Goal: Contribute content: Contribute content

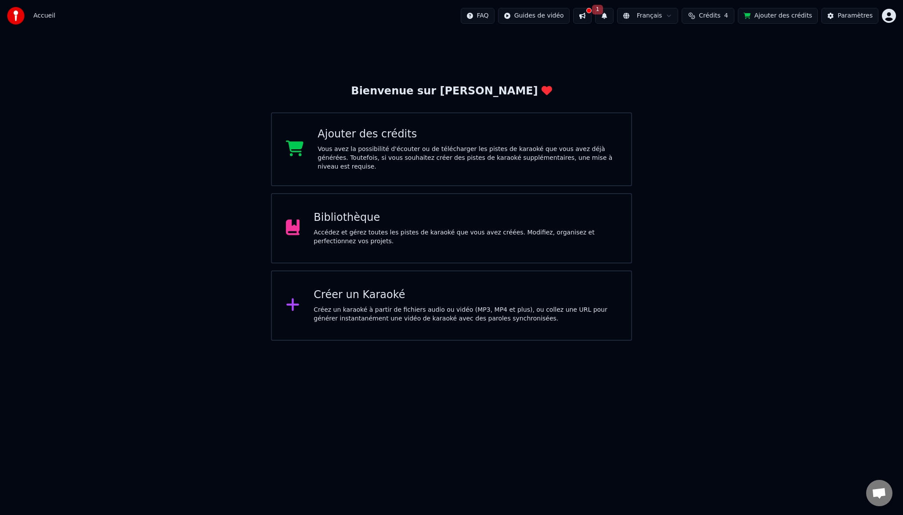
click at [372, 202] on div "Bibliothèque Accédez et gérez toutes les pistes de karaoké que vous avez créées…" at bounding box center [451, 228] width 361 height 70
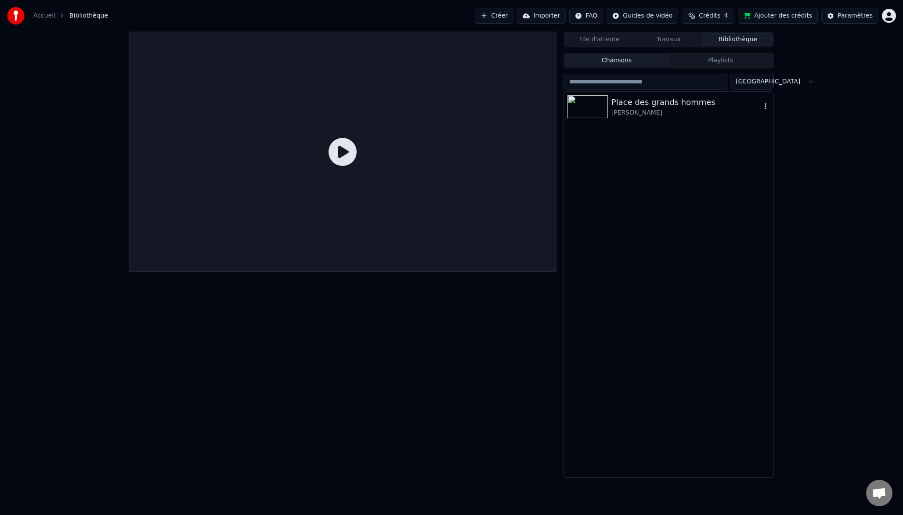
click at [606, 108] on img at bounding box center [588, 106] width 40 height 23
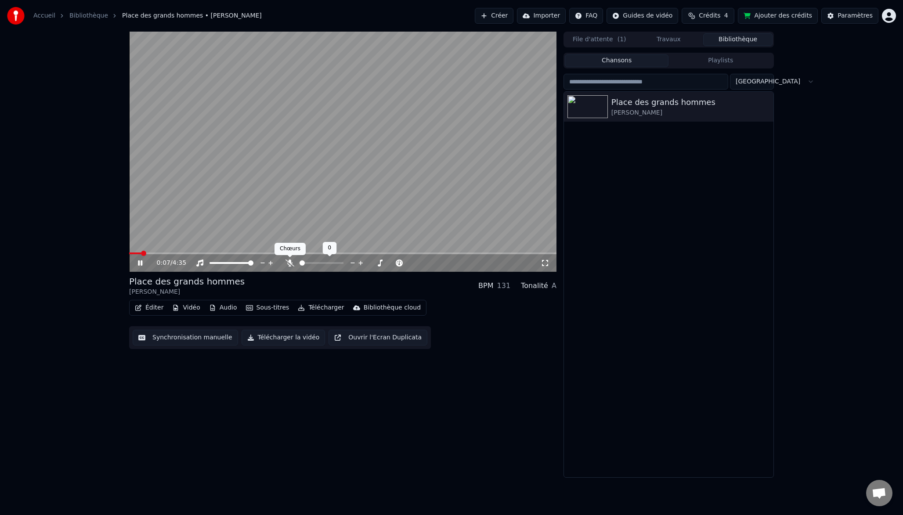
click at [290, 263] on icon at bounding box center [290, 263] width 9 height 7
click at [290, 263] on icon at bounding box center [289, 263] width 5 height 7
click at [305, 261] on div at bounding box center [329, 263] width 71 height 9
click at [344, 263] on span at bounding box center [340, 263] width 5 height 5
click at [322, 261] on span at bounding box center [321, 263] width 5 height 5
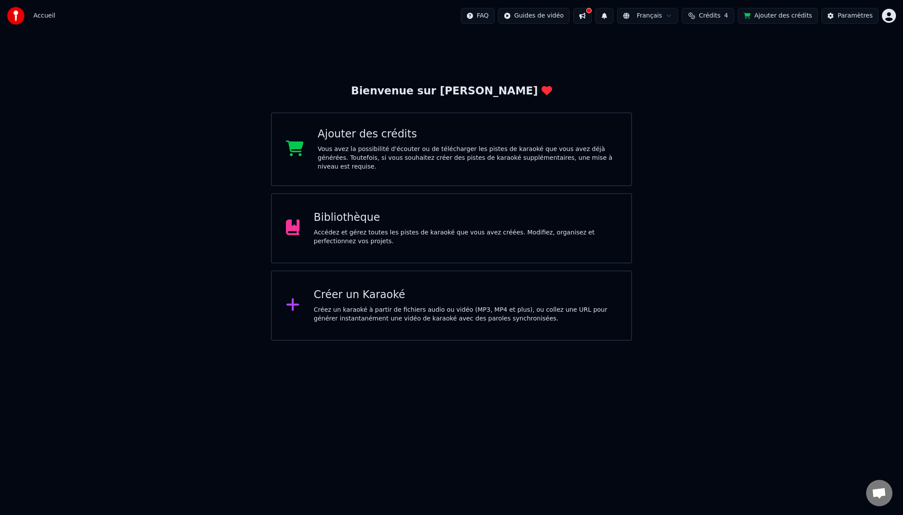
click at [359, 217] on div "Bibliothèque" at bounding box center [466, 218] width 304 height 14
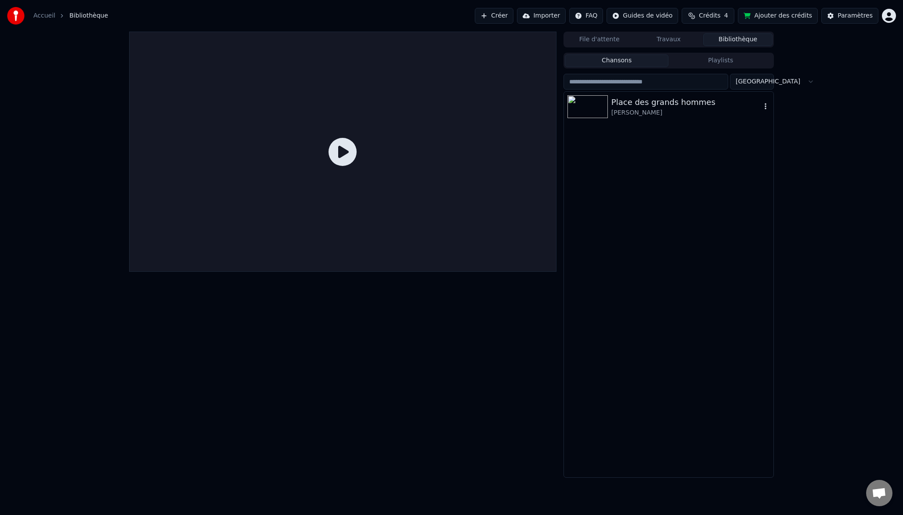
click at [631, 102] on div "Place des grands hommes" at bounding box center [687, 102] width 150 height 12
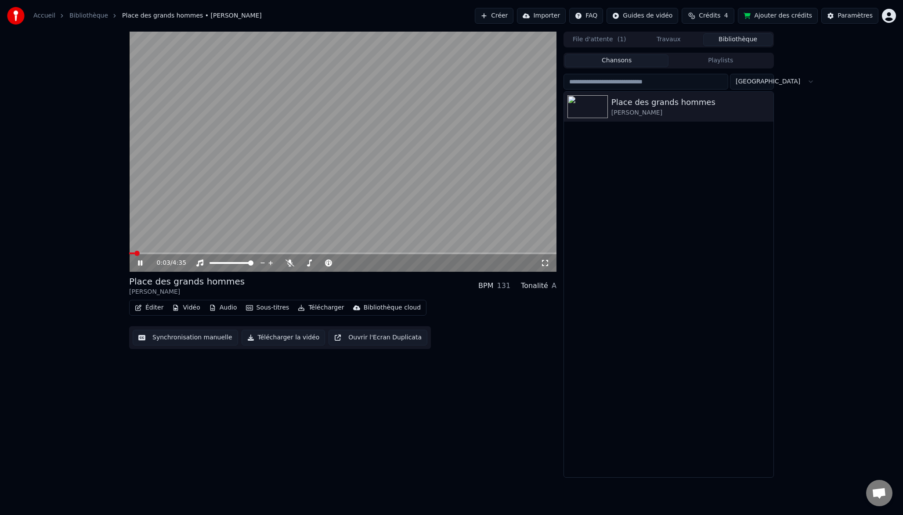
click at [221, 307] on button "Audio" at bounding box center [223, 308] width 35 height 12
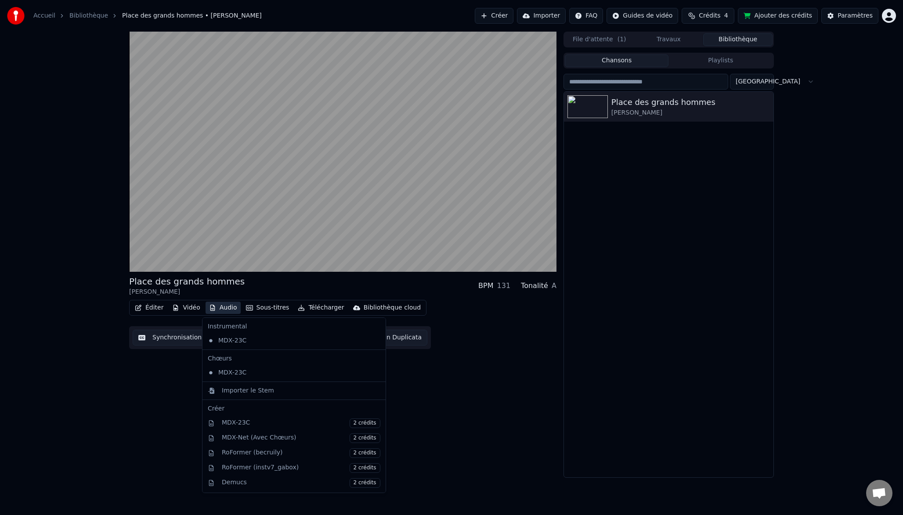
click at [187, 401] on div "Place des grands hommes Patrick Bruel BPM 131 Tonalité A Éditer Vidéo Audio Sou…" at bounding box center [342, 255] width 427 height 446
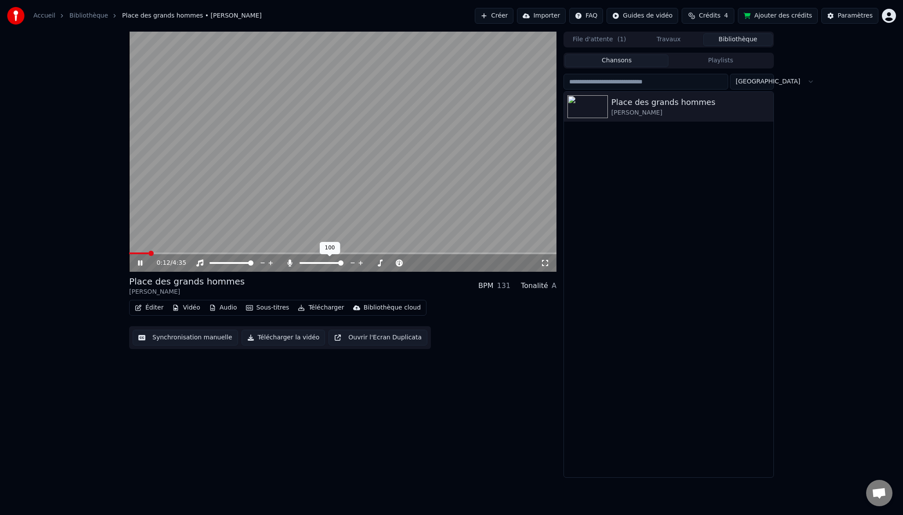
click at [344, 262] on span at bounding box center [340, 263] width 5 height 5
click at [141, 262] on icon at bounding box center [140, 263] width 4 height 5
click at [151, 308] on button "Éditer" at bounding box center [149, 308] width 36 height 12
click at [371, 376] on div "0:24 / 4:35 Place des grands hommes Patrick Bruel BPM 131 Tonalité A Éditer Vid…" at bounding box center [342, 255] width 427 height 446
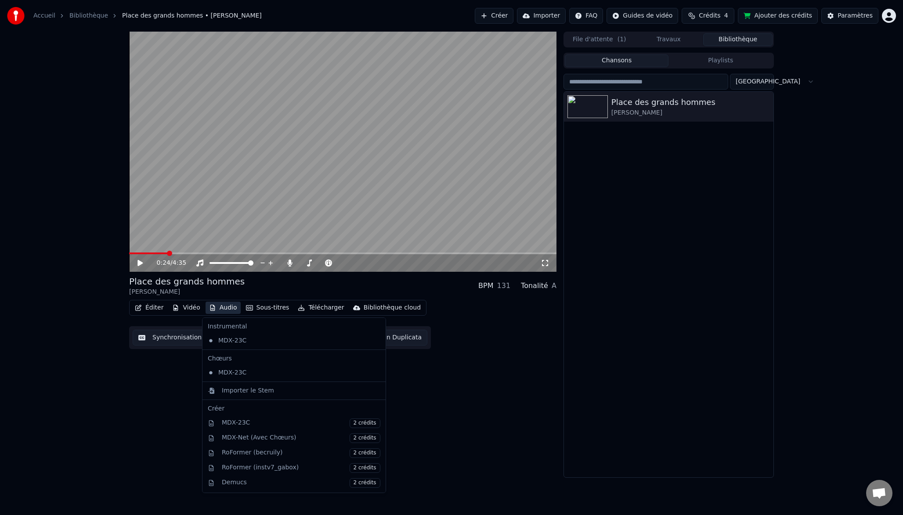
click at [228, 304] on button "Audio" at bounding box center [223, 308] width 35 height 12
click at [374, 374] on icon at bounding box center [379, 372] width 10 height 7
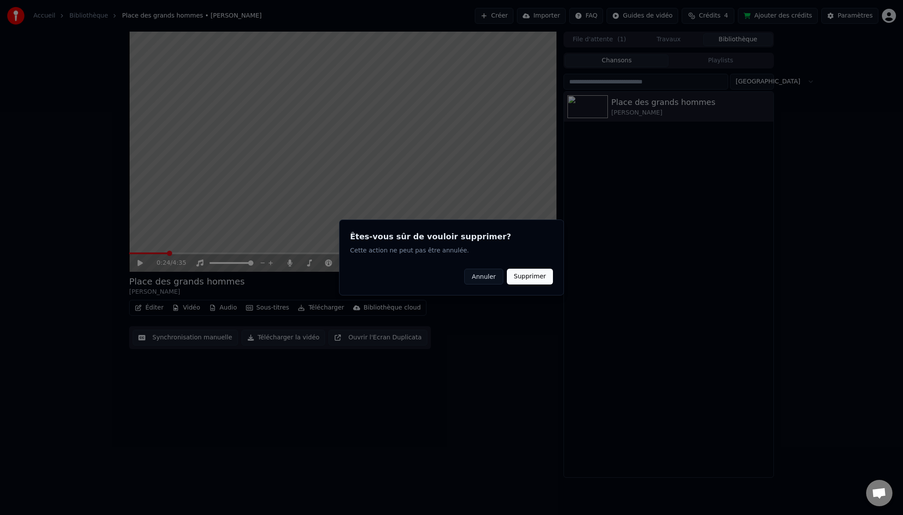
click at [525, 279] on button "Supprimer" at bounding box center [530, 277] width 46 height 16
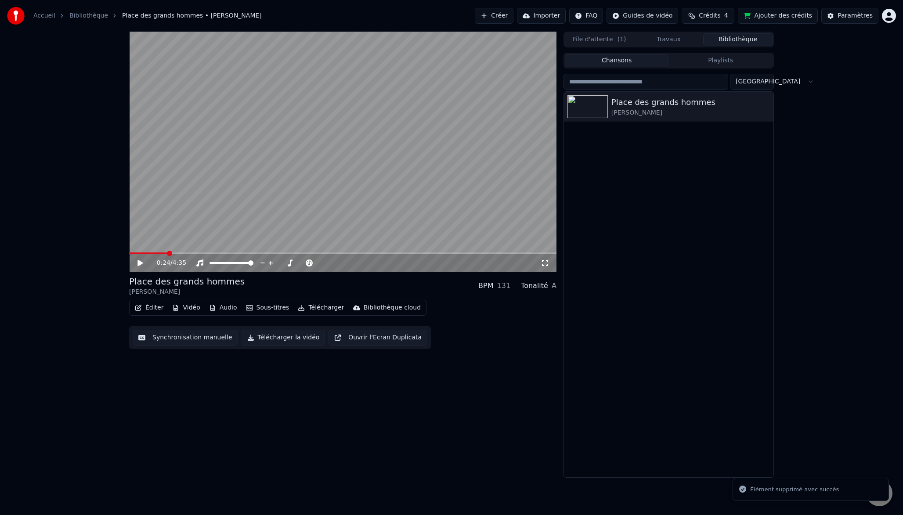
click at [144, 261] on icon at bounding box center [146, 263] width 21 height 7
click at [224, 306] on button "Audio" at bounding box center [223, 308] width 35 height 12
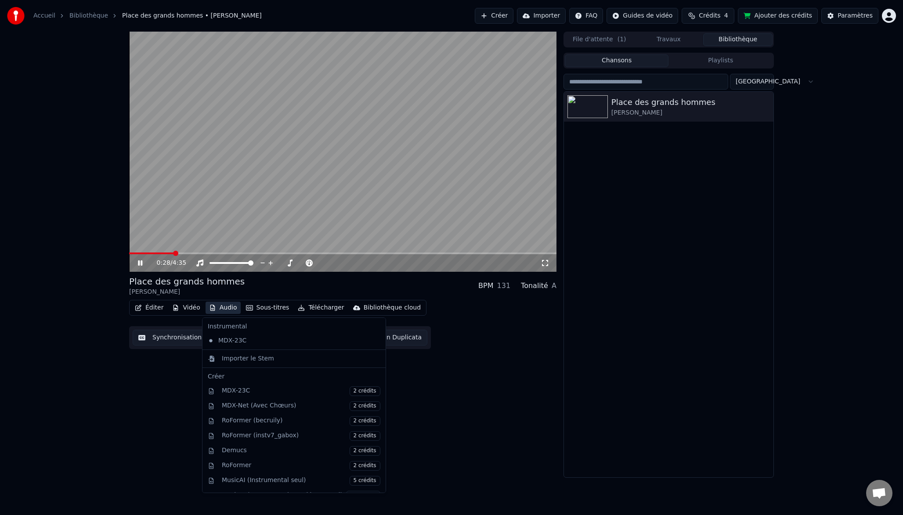
click at [374, 340] on icon at bounding box center [377, 340] width 6 height 7
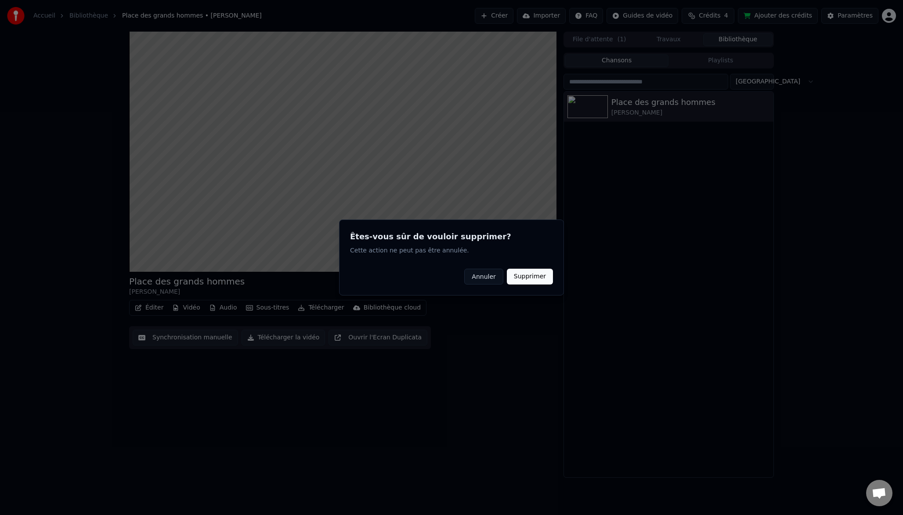
click at [523, 279] on button "Supprimer" at bounding box center [530, 277] width 46 height 16
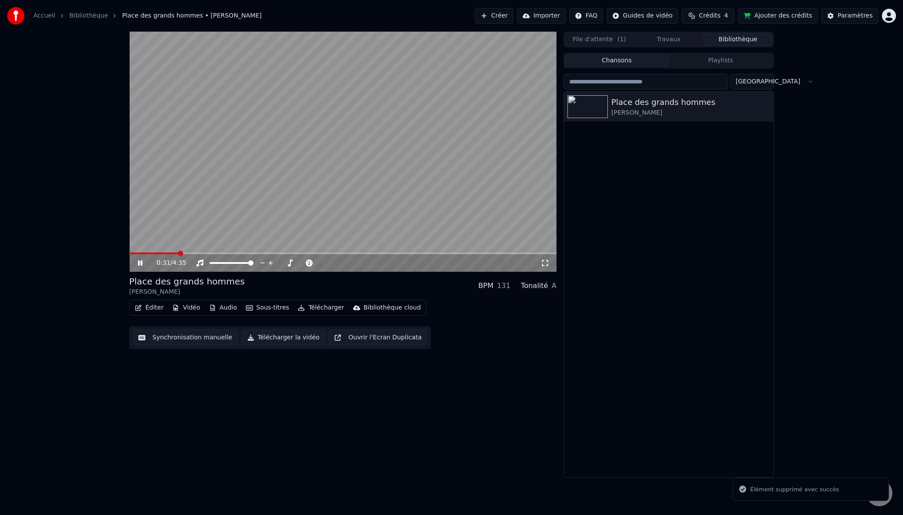
click at [223, 305] on button "Audio" at bounding box center [223, 308] width 35 height 12
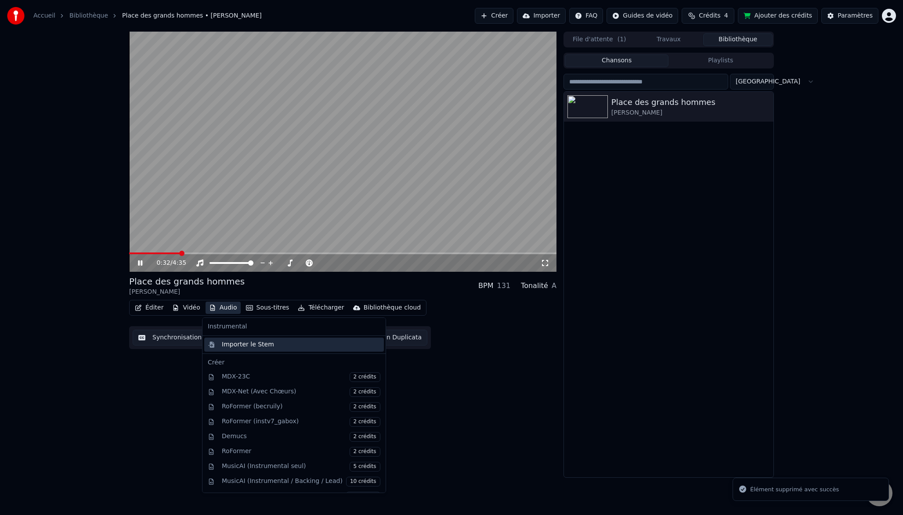
click at [257, 345] on div "Importer le Stem" at bounding box center [248, 344] width 52 height 9
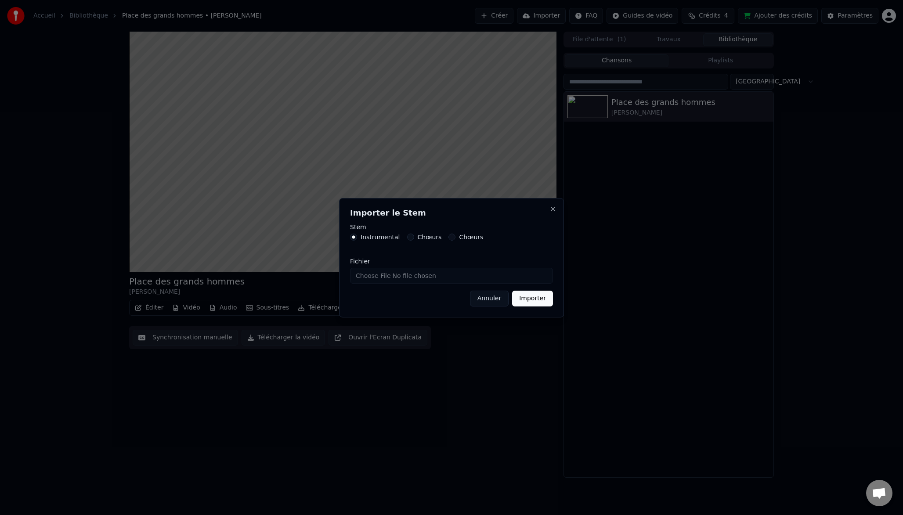
click at [412, 237] on div "Chœurs" at bounding box center [424, 237] width 35 height 7
click at [409, 237] on button "Chœurs" at bounding box center [410, 237] width 7 height 7
click at [451, 239] on button "Chœurs" at bounding box center [452, 237] width 7 height 7
click at [355, 237] on button "Instrumental" at bounding box center [353, 237] width 7 height 7
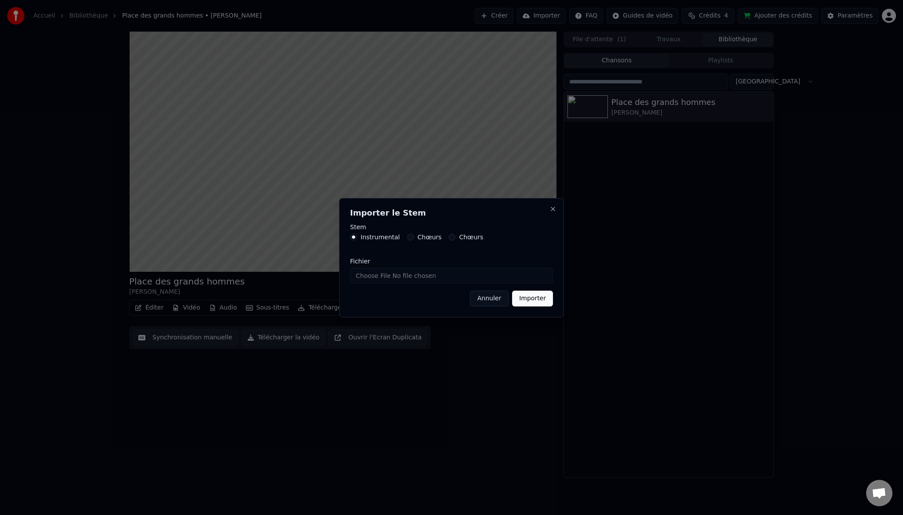
click at [395, 279] on input "Fichier" at bounding box center [451, 276] width 203 height 16
type input "**********"
click at [532, 298] on button "Importer" at bounding box center [532, 299] width 41 height 16
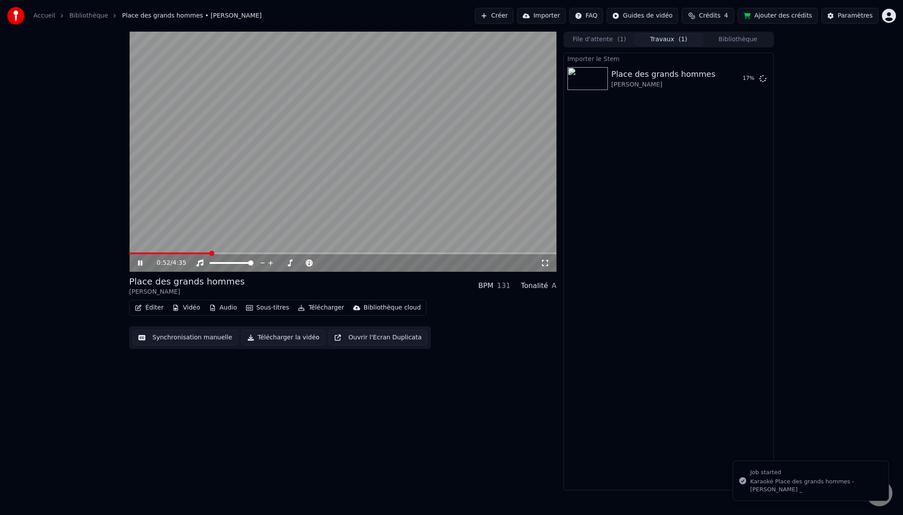
click at [140, 262] on icon at bounding box center [140, 263] width 4 height 5
click at [139, 264] on icon at bounding box center [140, 263] width 5 height 6
click at [137, 253] on span at bounding box center [133, 254] width 8 height 2
click at [321, 263] on span at bounding box center [321, 263] width 5 height 5
click at [323, 262] on span at bounding box center [321, 263] width 5 height 5
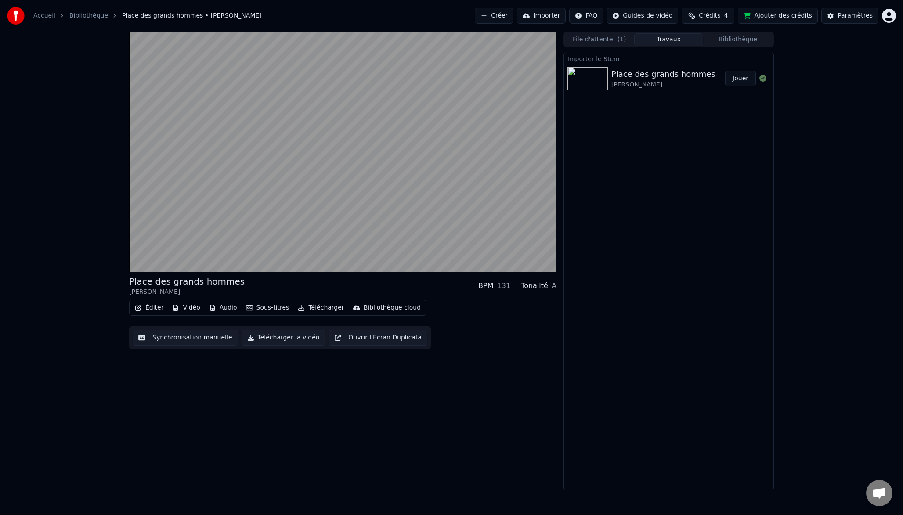
click at [225, 309] on button "Audio" at bounding box center [223, 308] width 35 height 12
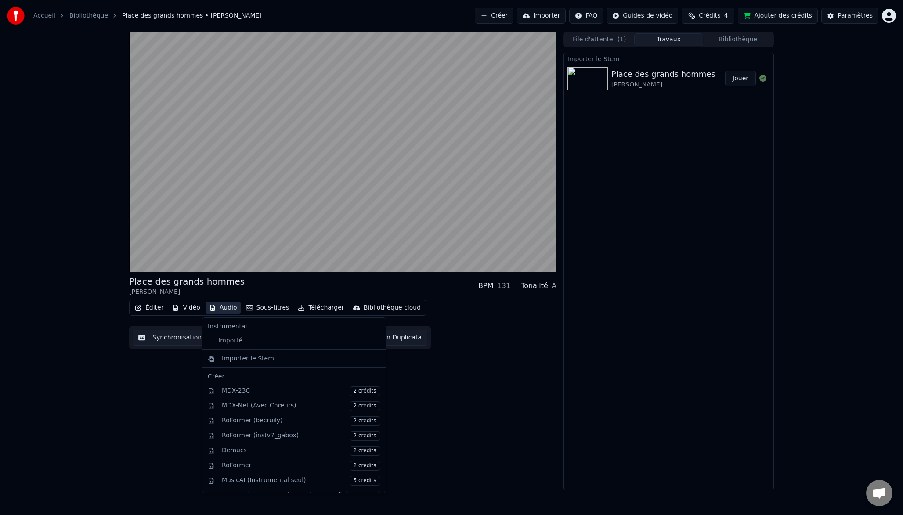
click at [170, 395] on div "Place des grands hommes Patrick Bruel BPM 131 Tonalité A Éditer Vidéo Audio Sou…" at bounding box center [342, 261] width 427 height 459
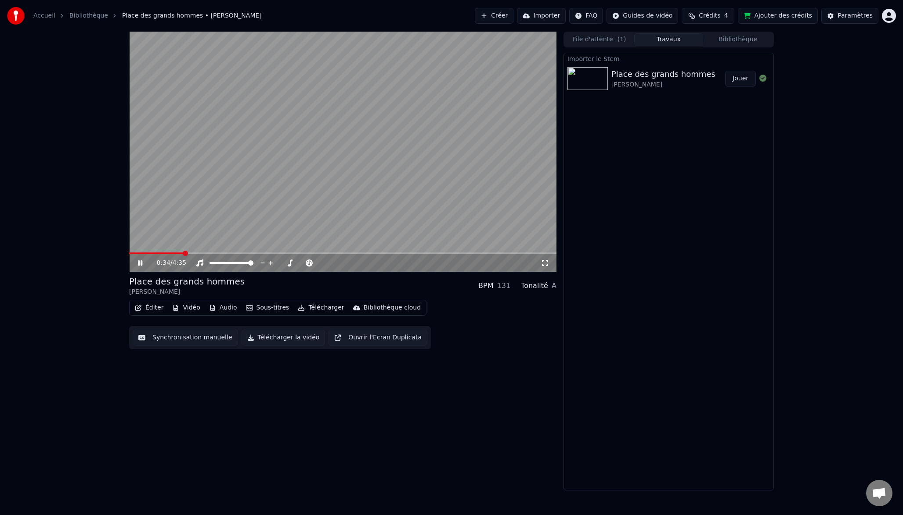
click at [742, 76] on button "Jouer" at bounding box center [740, 79] width 31 height 16
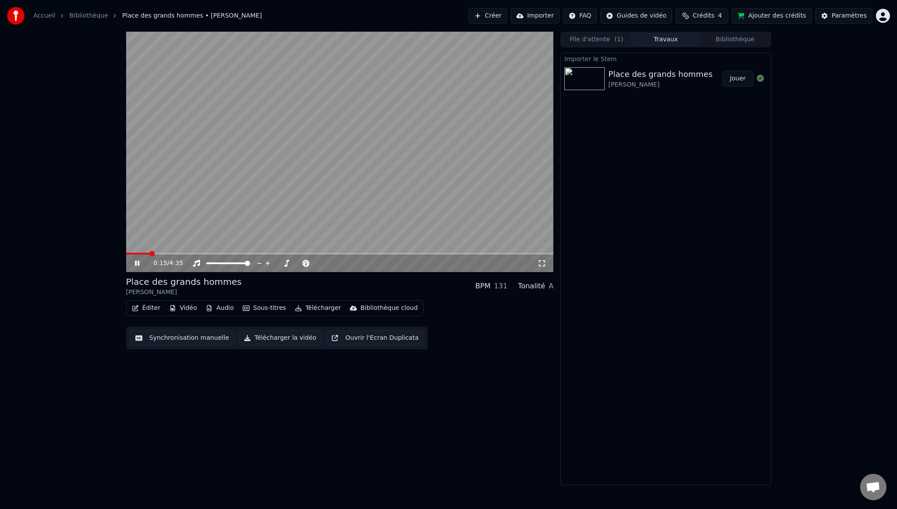
click at [442, 0] on div "Accueil Bibliothèque Place des grands hommes • Patrick Bruel Créer Importer FAQ…" at bounding box center [448, 16] width 897 height 32
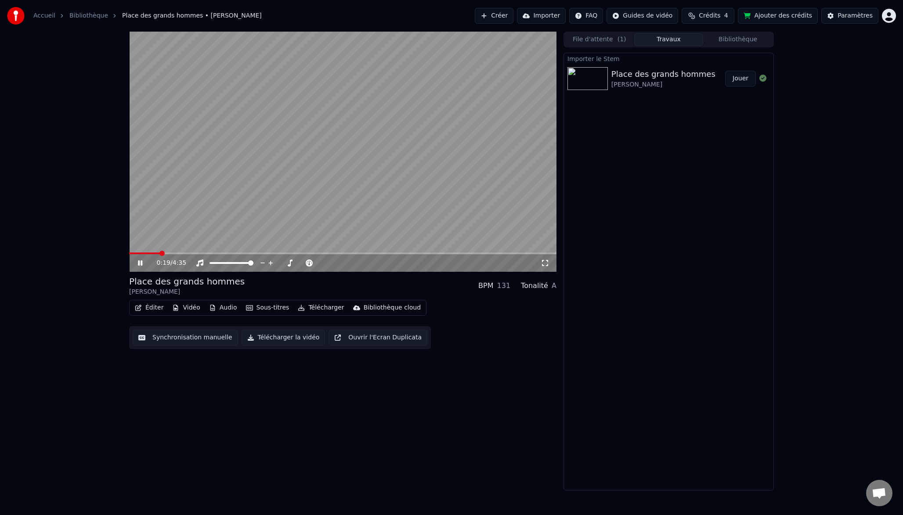
click at [272, 343] on button "Télécharger la vidéo" at bounding box center [284, 338] width 84 height 16
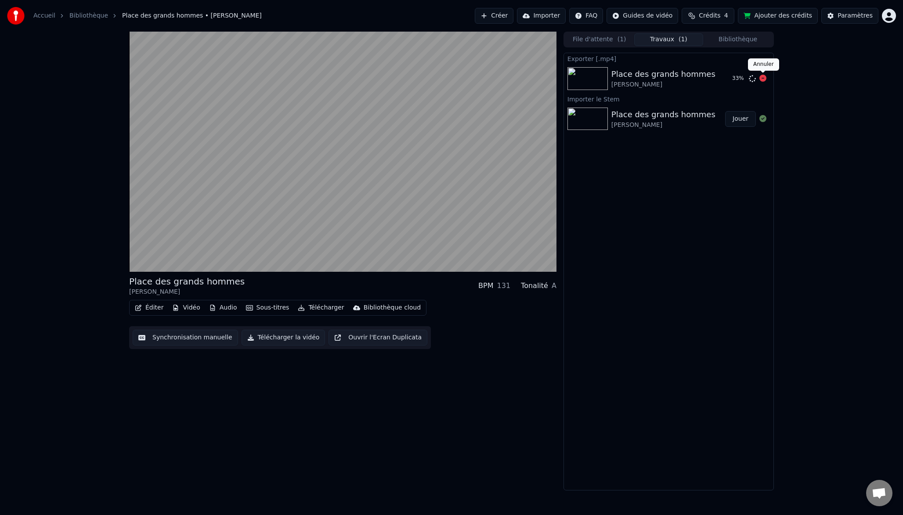
click at [762, 77] on icon at bounding box center [763, 78] width 7 height 7
click at [148, 308] on button "Éditer" at bounding box center [149, 308] width 36 height 12
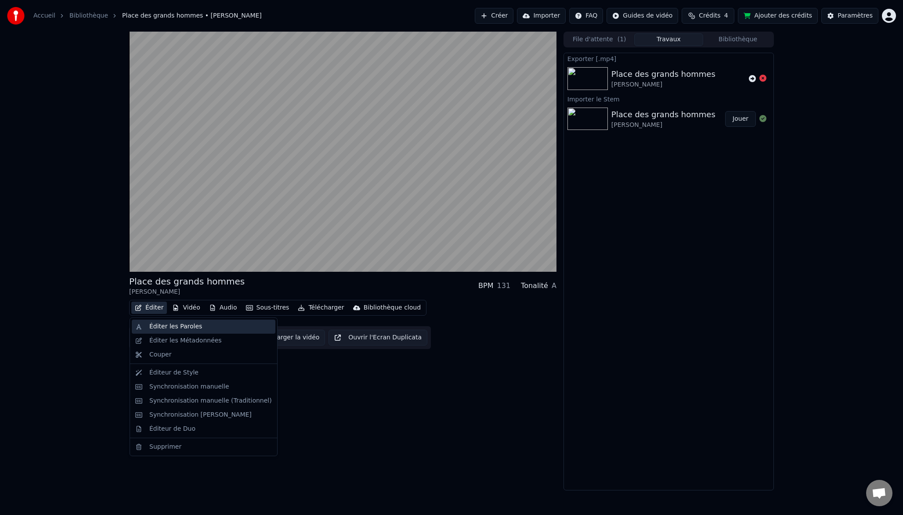
click at [158, 321] on div "Éditer les Paroles" at bounding box center [204, 327] width 144 height 14
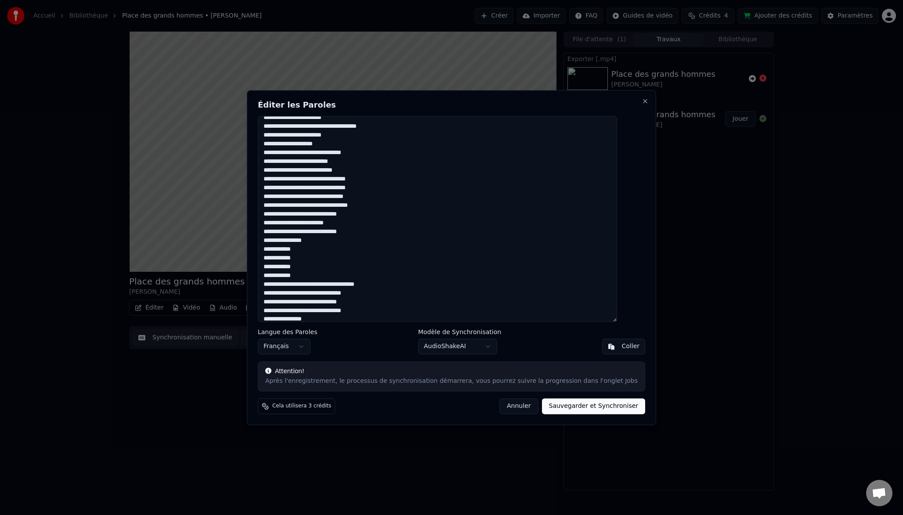
scroll to position [399, 0]
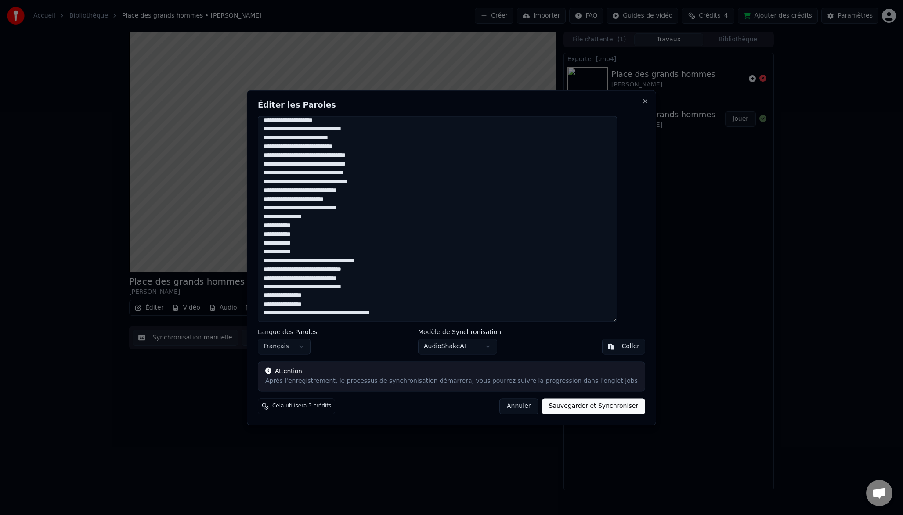
click at [509, 407] on button "Annuler" at bounding box center [518, 406] width 39 height 16
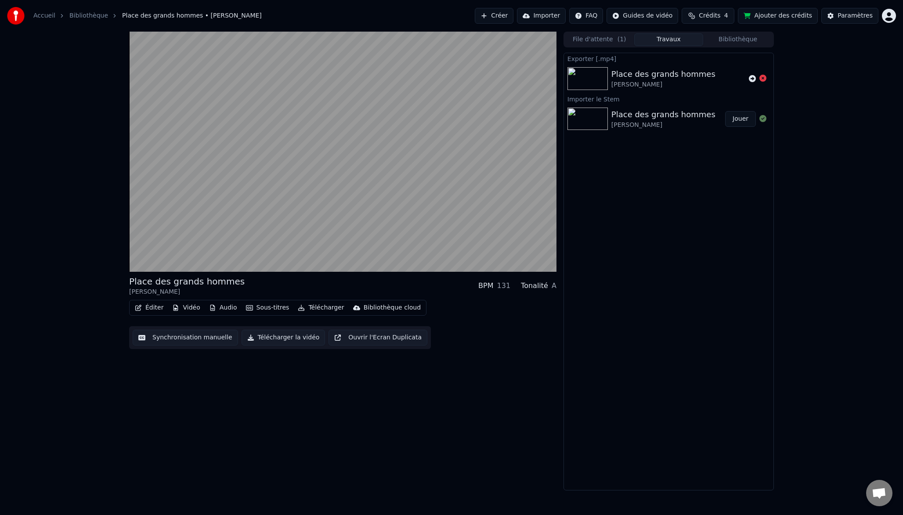
click at [166, 339] on button "Synchronisation manuelle" at bounding box center [185, 338] width 105 height 16
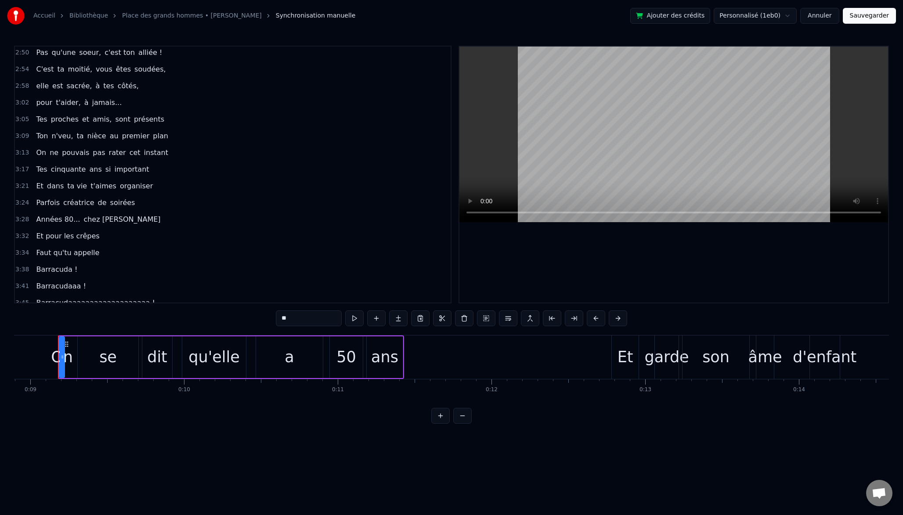
scroll to position [753, 0]
click at [75, 157] on span "pouvais" at bounding box center [75, 153] width 29 height 10
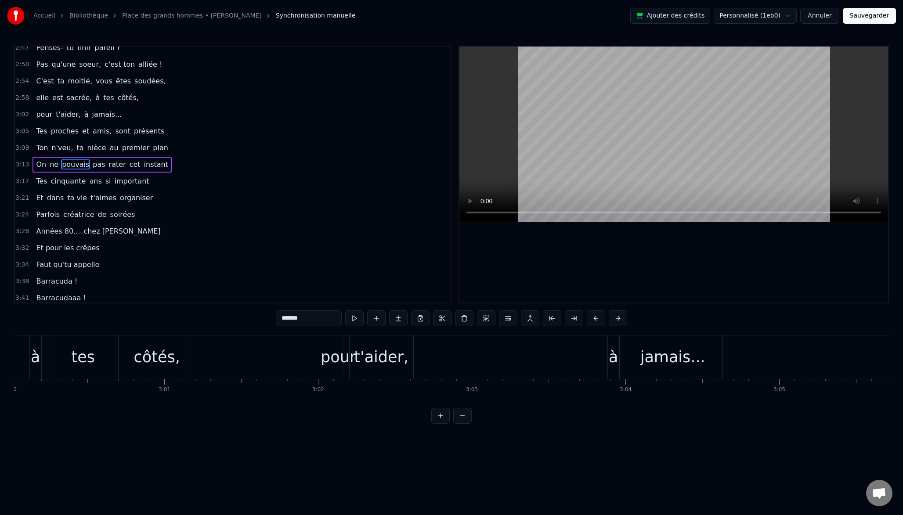
scroll to position [0, 29779]
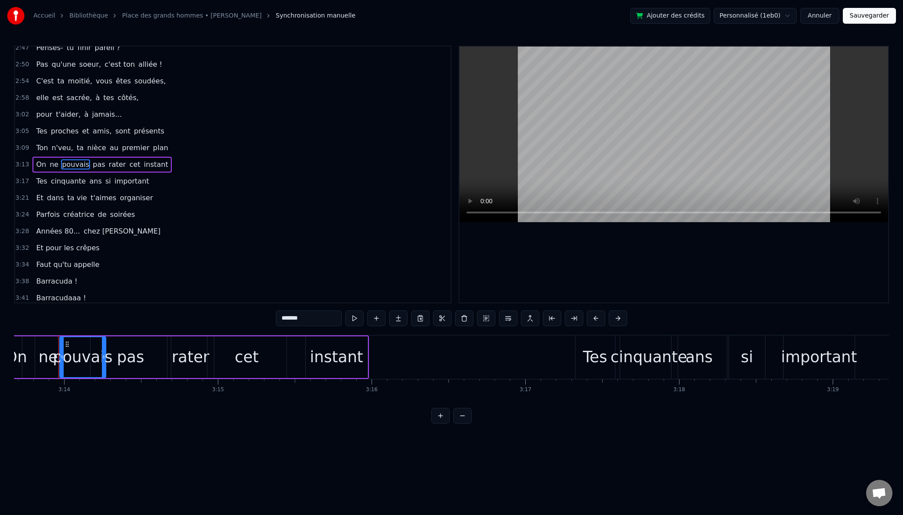
click at [320, 317] on input "*******" at bounding box center [309, 319] width 66 height 16
type input "*******"
click at [259, 437] on html "Accueil Bibliothèque Place des grands hommes • Patrick Bruel Synchronisation ma…" at bounding box center [451, 219] width 903 height 438
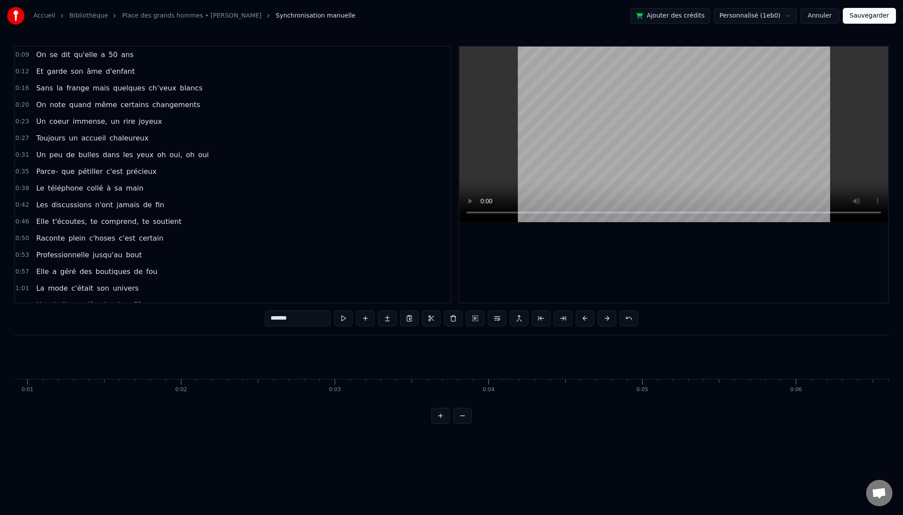
scroll to position [0, 0]
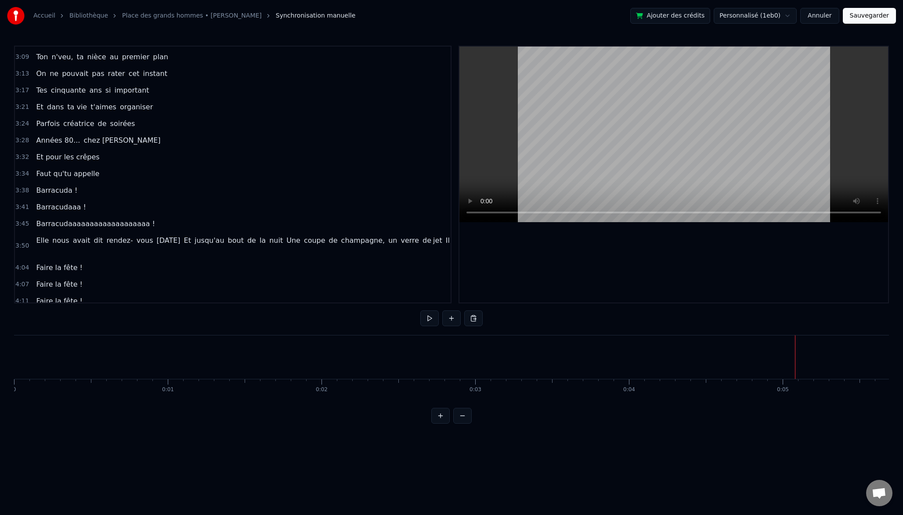
scroll to position [817, 0]
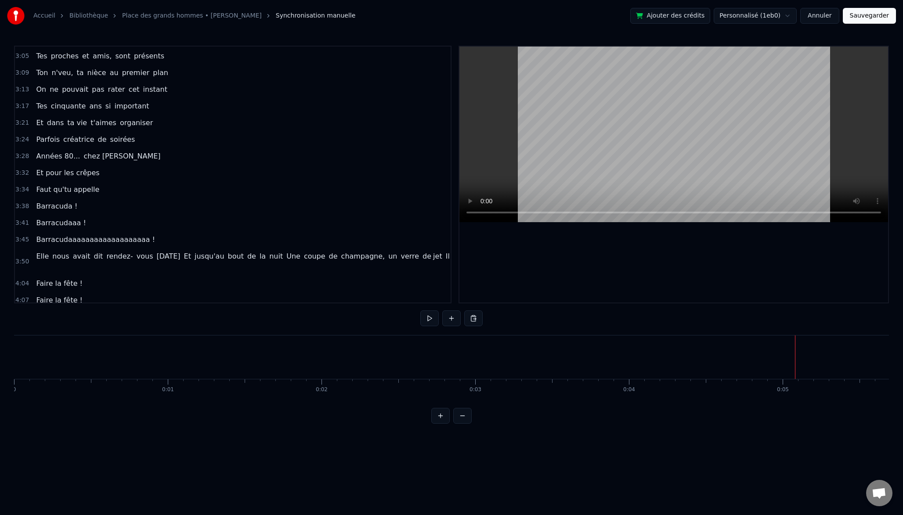
click at [79, 190] on span "Faut qu'tu appelle" at bounding box center [67, 190] width 65 height 10
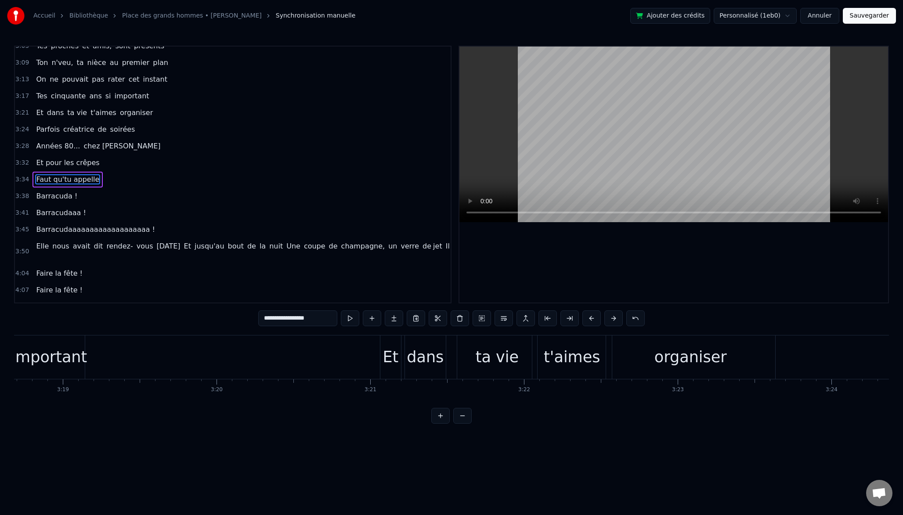
scroll to position [0, 32986]
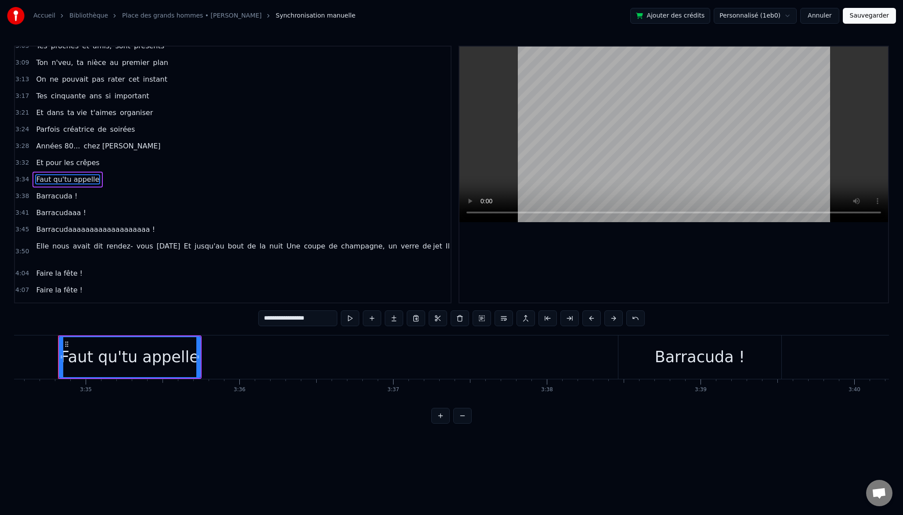
click at [319, 319] on input "**********" at bounding box center [297, 319] width 79 height 16
type input "**********"
click at [299, 438] on html "Accueil Bibliothèque Place des grands hommes • Patrick Bruel Synchronisation ma…" at bounding box center [451, 219] width 903 height 438
click at [879, 19] on button "Sauvegarder" at bounding box center [869, 16] width 53 height 16
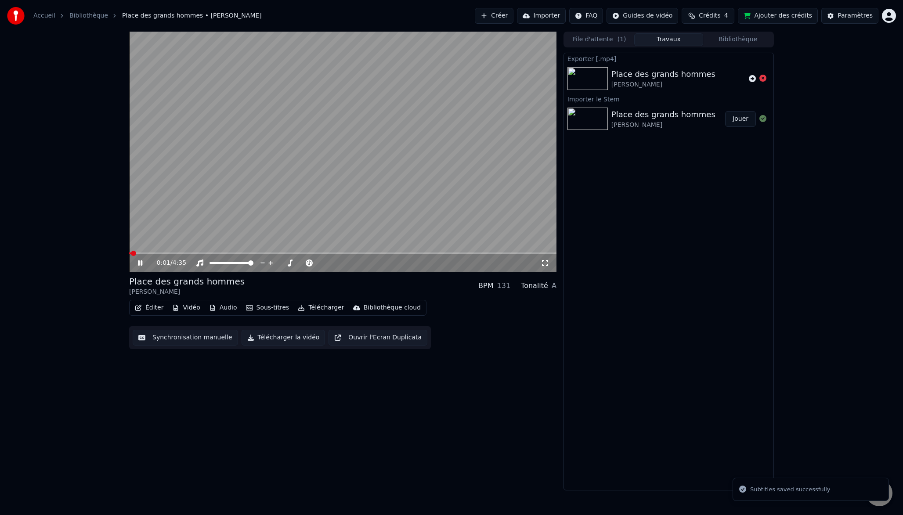
click at [513, 252] on video at bounding box center [342, 152] width 427 height 240
click at [508, 254] on span at bounding box center [342, 254] width 427 height 2
click at [370, 173] on video at bounding box center [342, 152] width 427 height 240
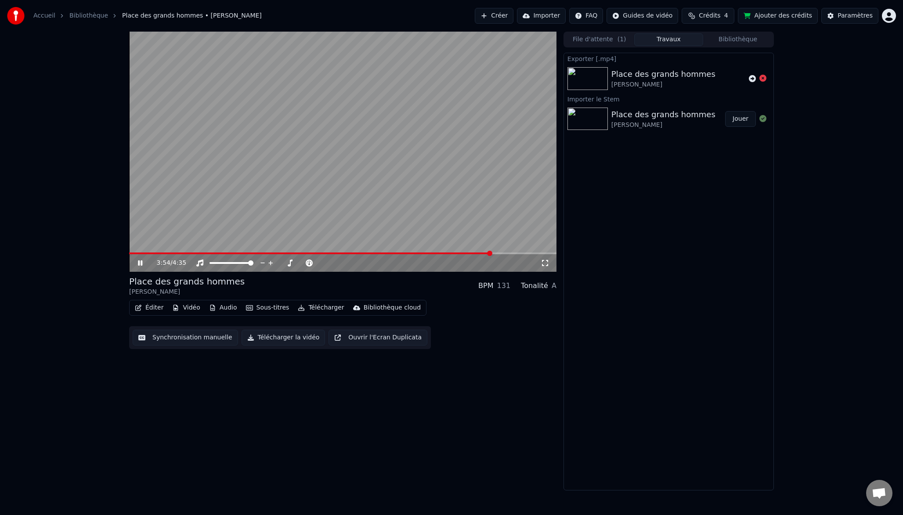
click at [491, 254] on span at bounding box center [310, 254] width 362 height 2
click at [472, 254] on span at bounding box center [312, 254] width 366 height 2
click at [458, 254] on span at bounding box center [294, 254] width 330 height 2
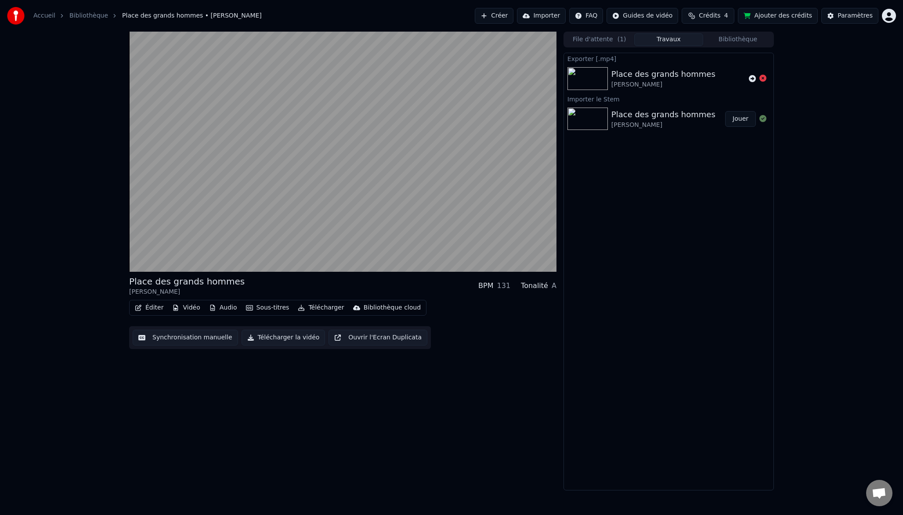
click at [287, 340] on button "Télécharger la vidéo" at bounding box center [284, 338] width 84 height 16
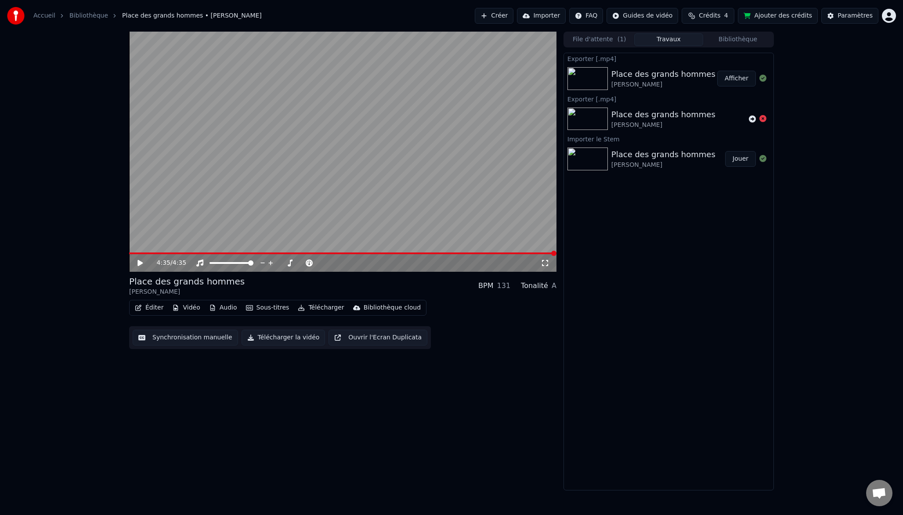
click at [730, 76] on button "Afficher" at bounding box center [736, 79] width 39 height 16
